Goal: Navigation & Orientation: Find specific page/section

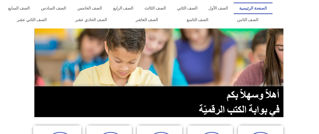
scroll to position [157, 0]
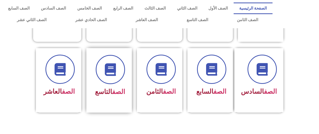
click at [111, 78] on div "الصف التاسع" at bounding box center [109, 75] width 32 height 41
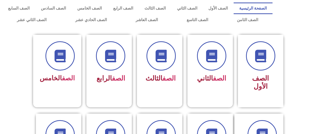
scroll to position [73, 0]
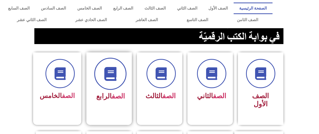
click at [103, 68] on icon at bounding box center [110, 74] width 14 height 14
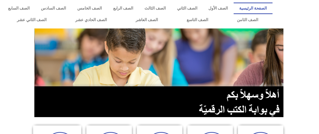
scroll to position [163, 0]
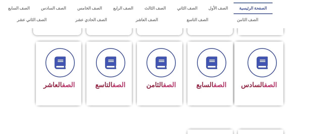
click at [106, 19] on link "الصف الحادي عشر" at bounding box center [91, 20] width 60 height 12
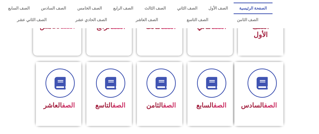
scroll to position [92, 0]
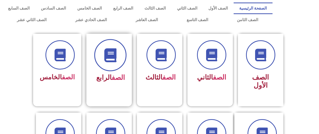
click at [113, 50] on icon at bounding box center [110, 56] width 14 height 14
